Goal: Task Accomplishment & Management: Manage account settings

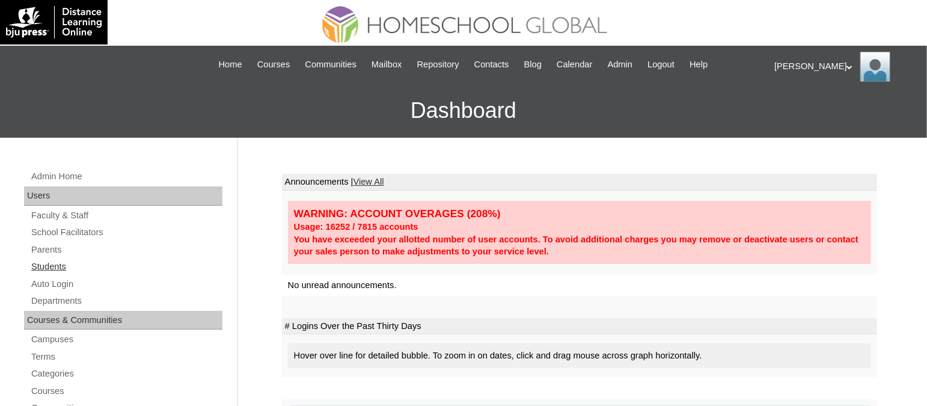
click at [55, 260] on link "Students" at bounding box center [126, 266] width 192 height 15
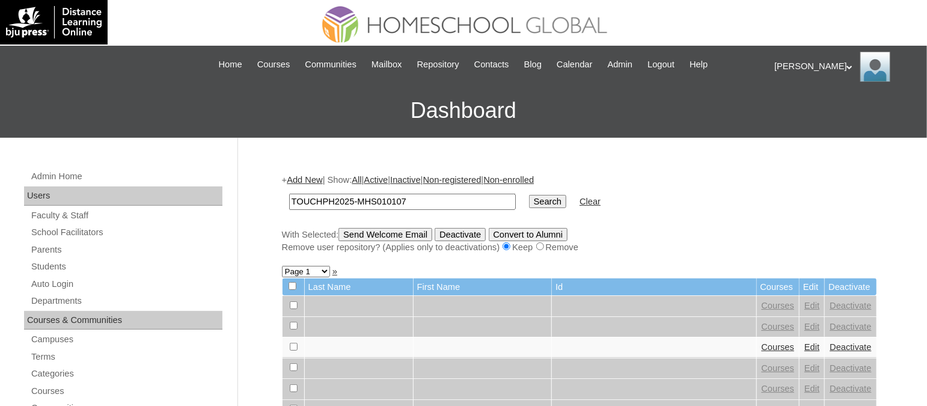
type input "TOUCHPH2025-MHS010107"
click at [529, 195] on input "Search" at bounding box center [547, 201] width 37 height 13
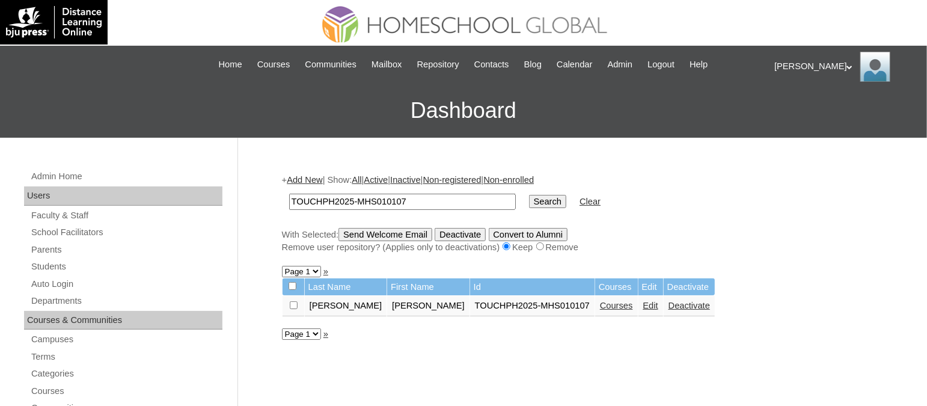
scroll to position [75, 0]
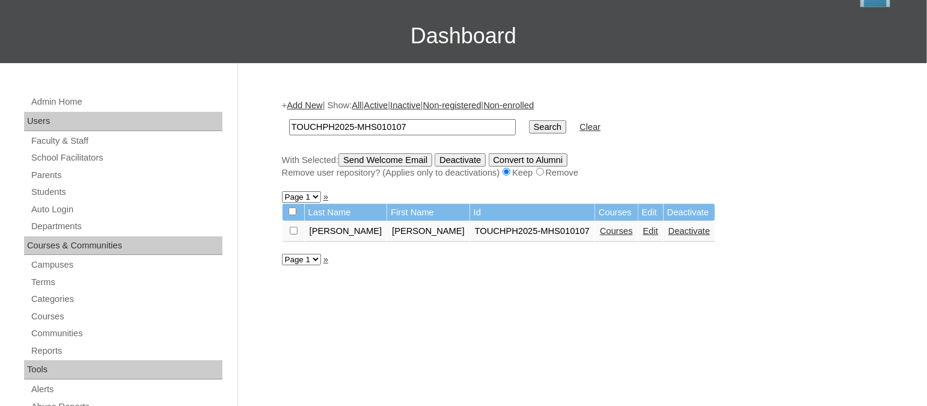
click at [600, 226] on link "Courses" at bounding box center [616, 231] width 33 height 10
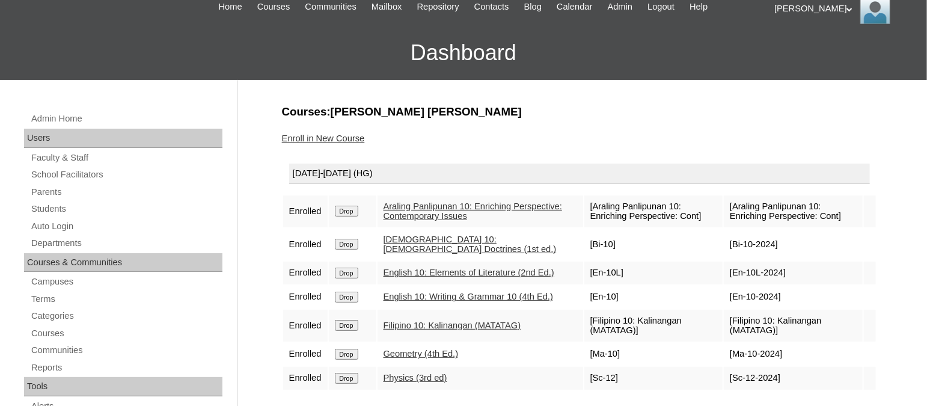
scroll to position [75, 0]
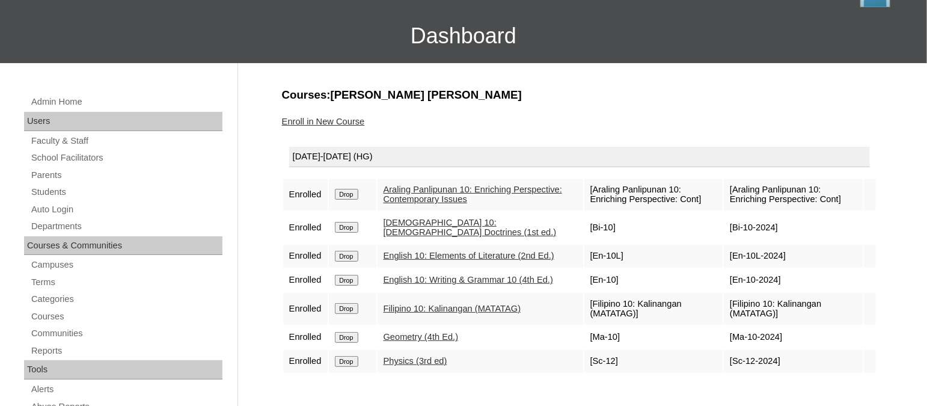
click at [320, 117] on link "Enroll in New Course" at bounding box center [323, 122] width 83 height 10
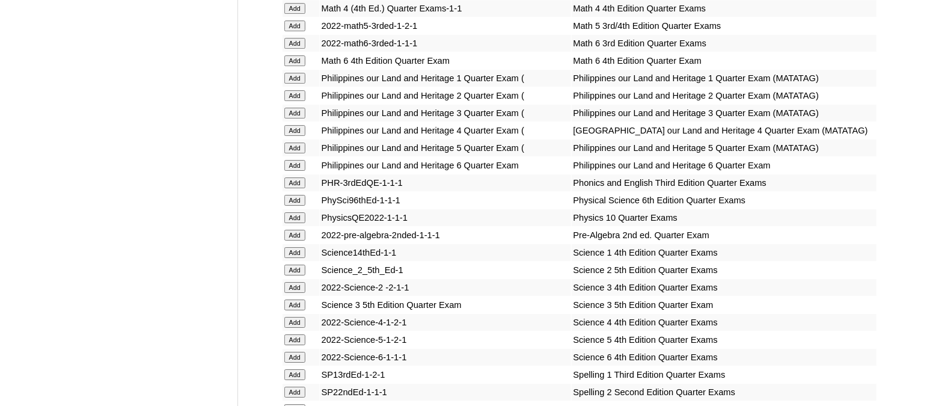
scroll to position [4152, 0]
